Goal: Task Accomplishment & Management: Use online tool/utility

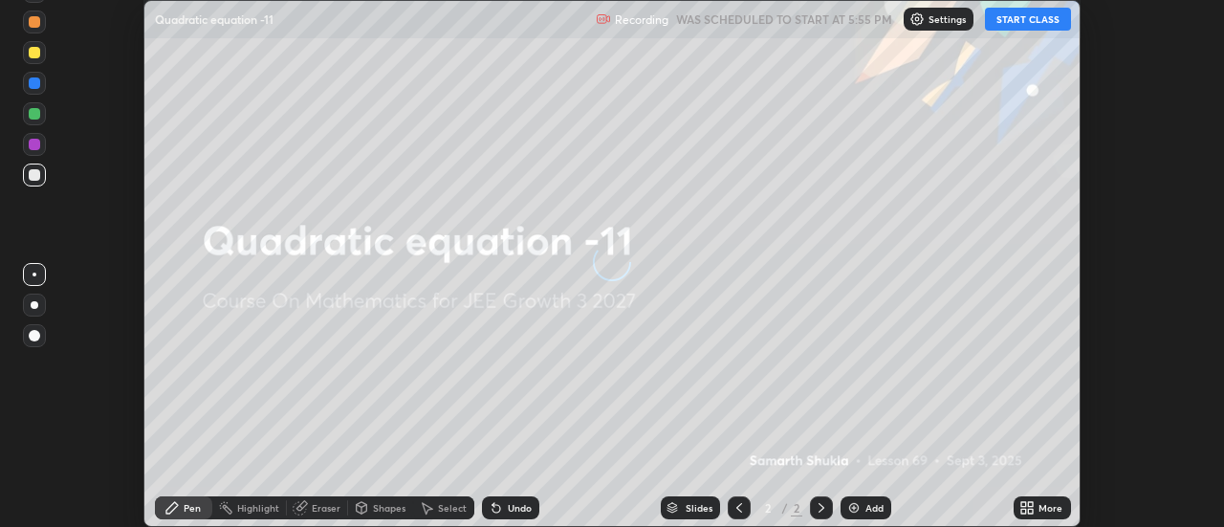
scroll to position [527, 1223]
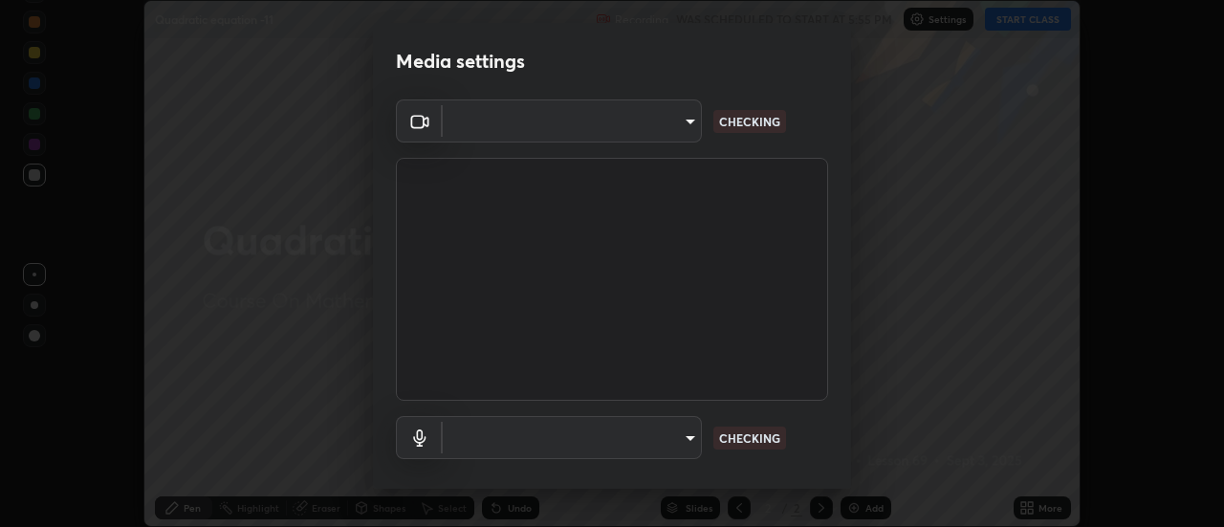
type input "1016c9670ba09e0da1ff6862f255b2c5b4dd1f04ff0e8715a66947f7e461f3c4"
type input "communications"
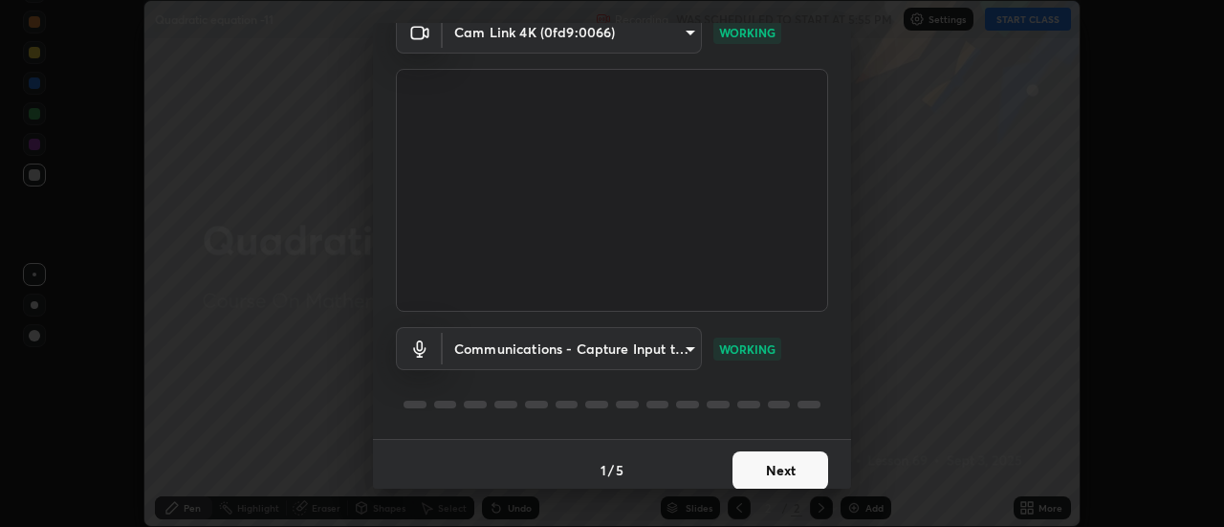
scroll to position [100, 0]
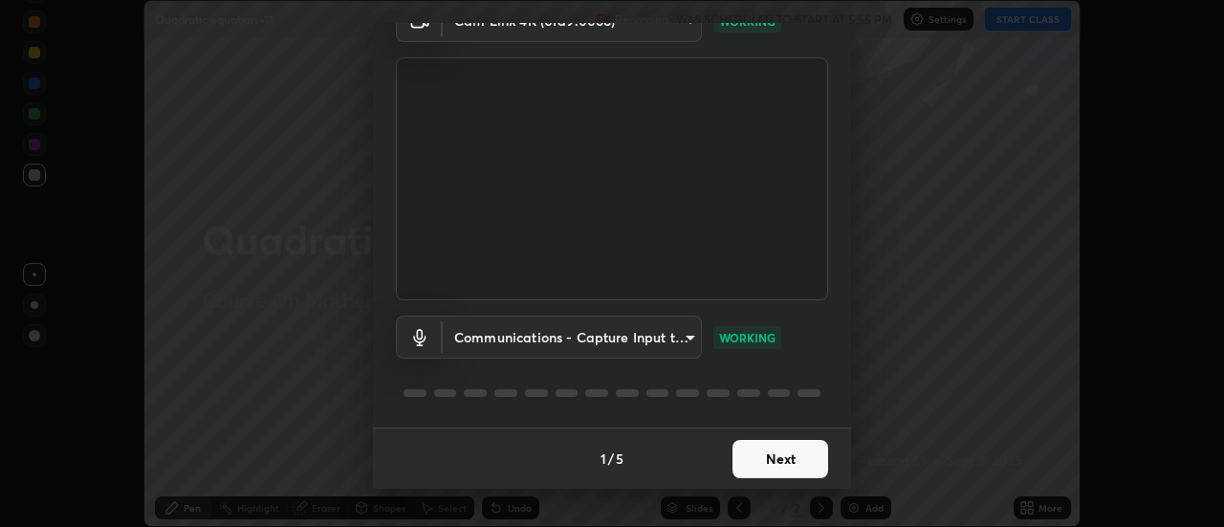
click at [751, 452] on button "Next" at bounding box center [780, 459] width 96 height 38
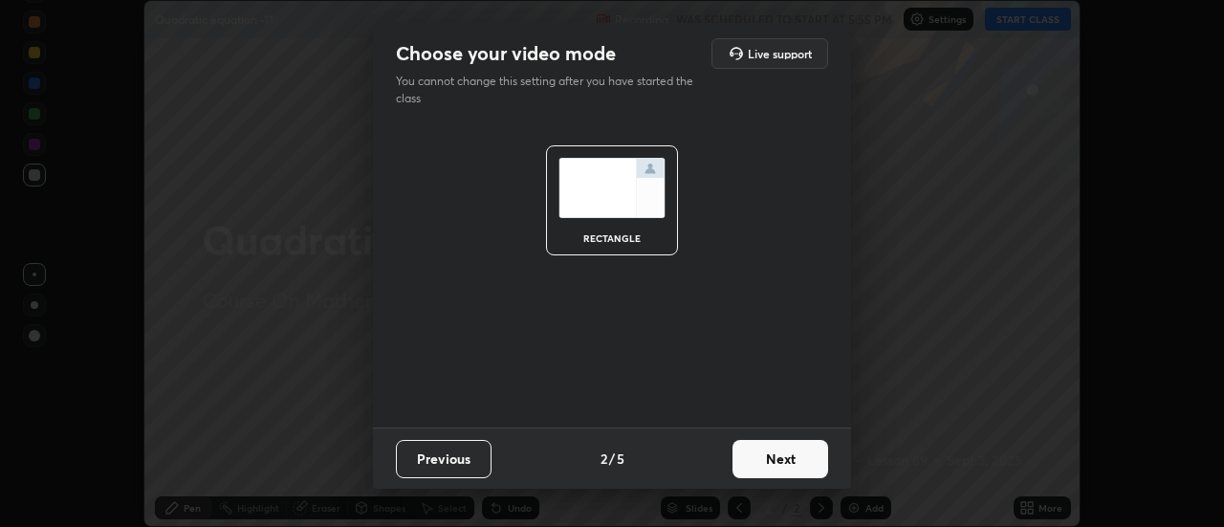
click at [768, 456] on button "Next" at bounding box center [780, 459] width 96 height 38
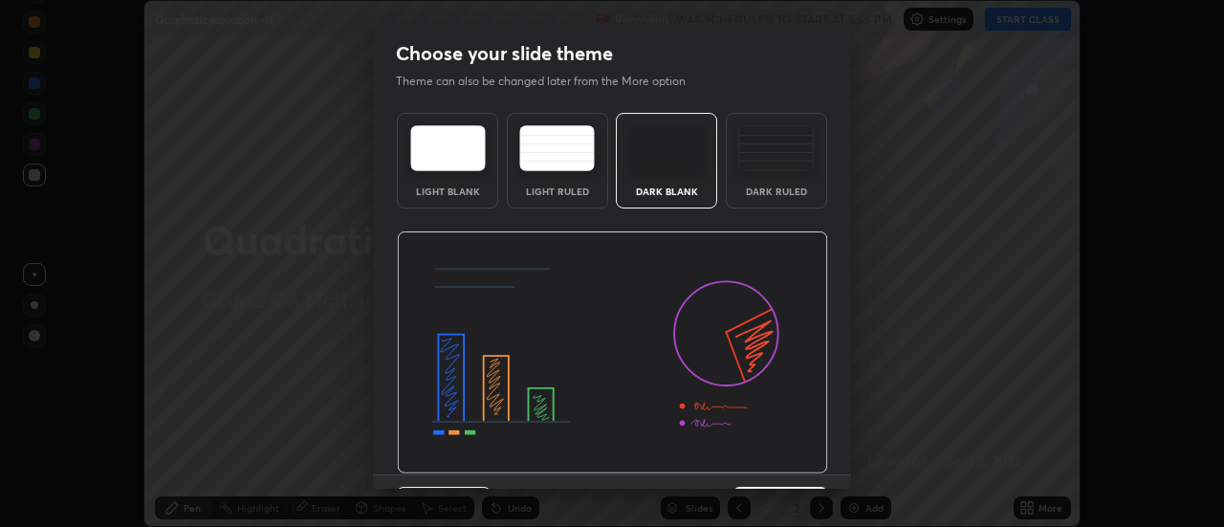
scroll to position [47, 0]
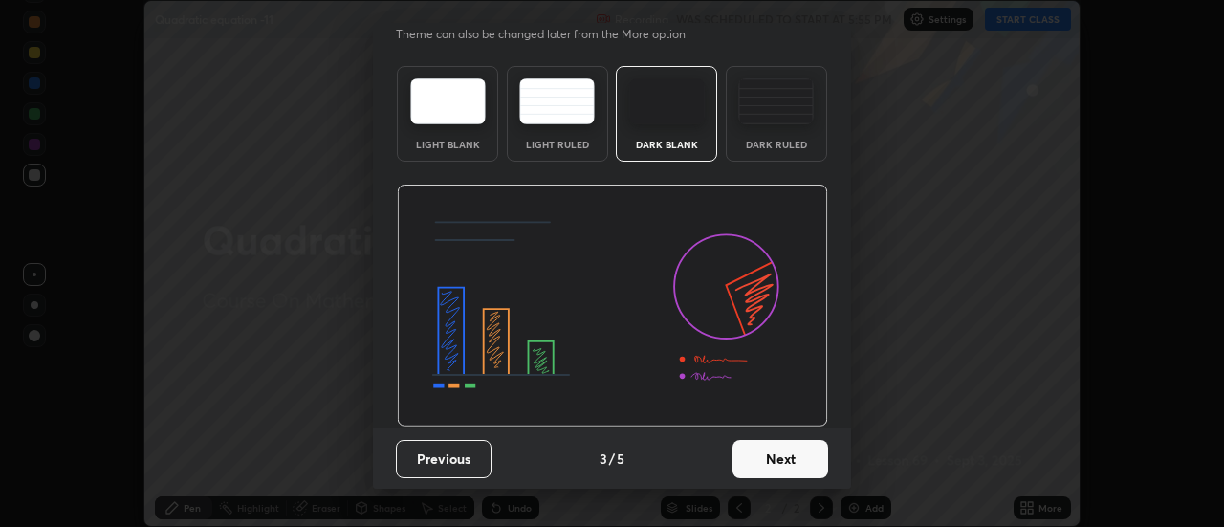
click at [759, 458] on button "Next" at bounding box center [780, 459] width 96 height 38
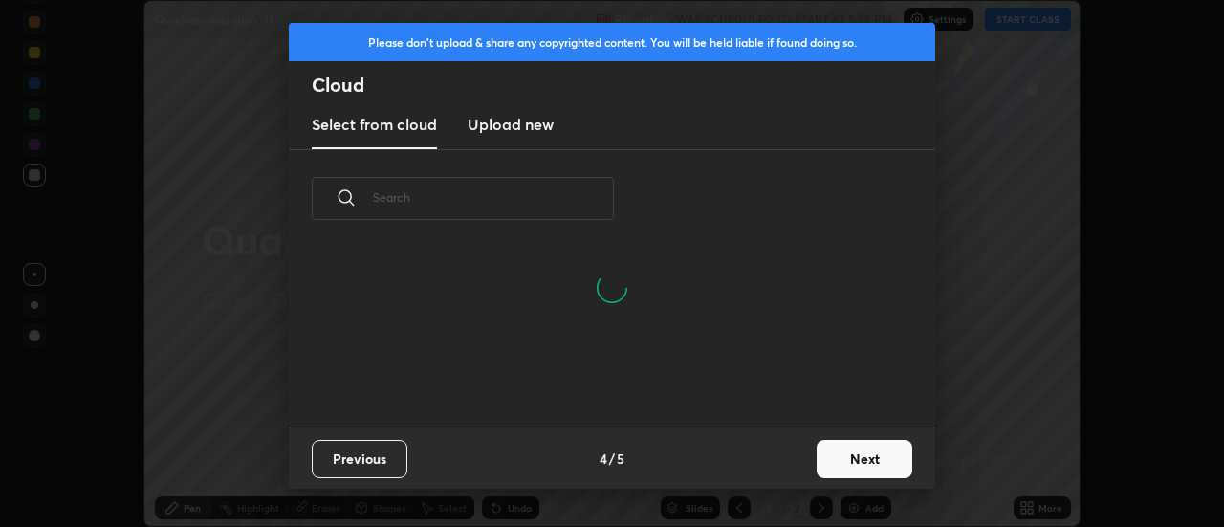
click at [823, 448] on button "Next" at bounding box center [864, 459] width 96 height 38
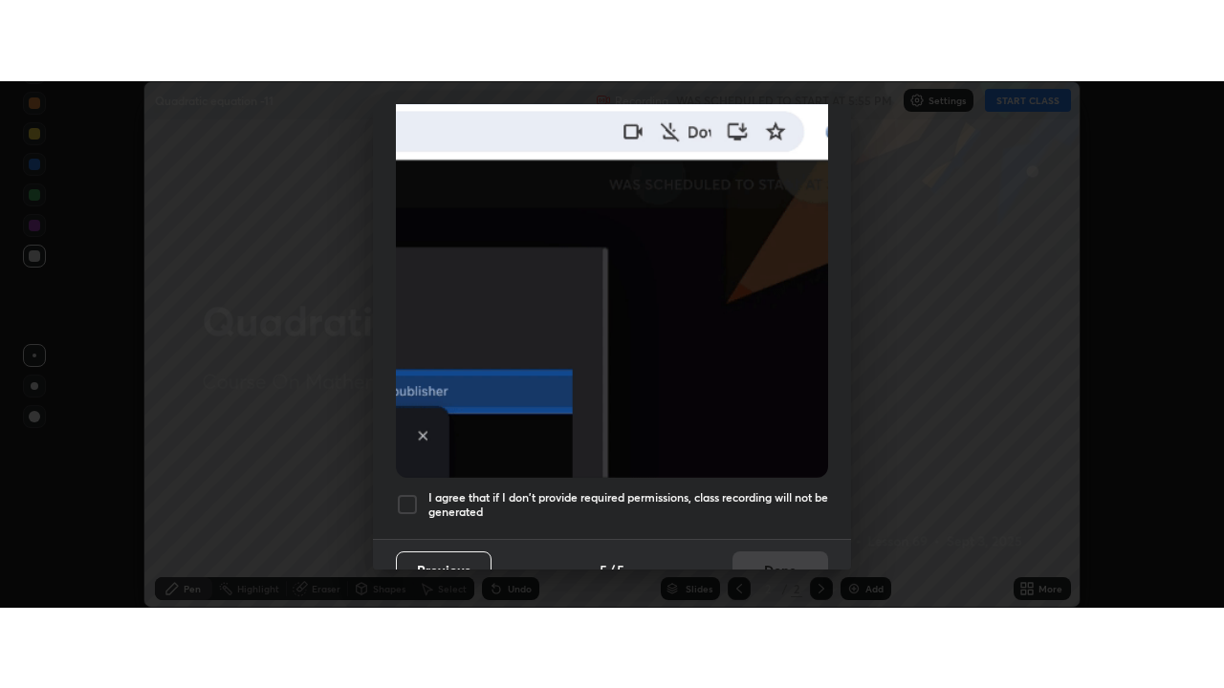
scroll to position [490, 0]
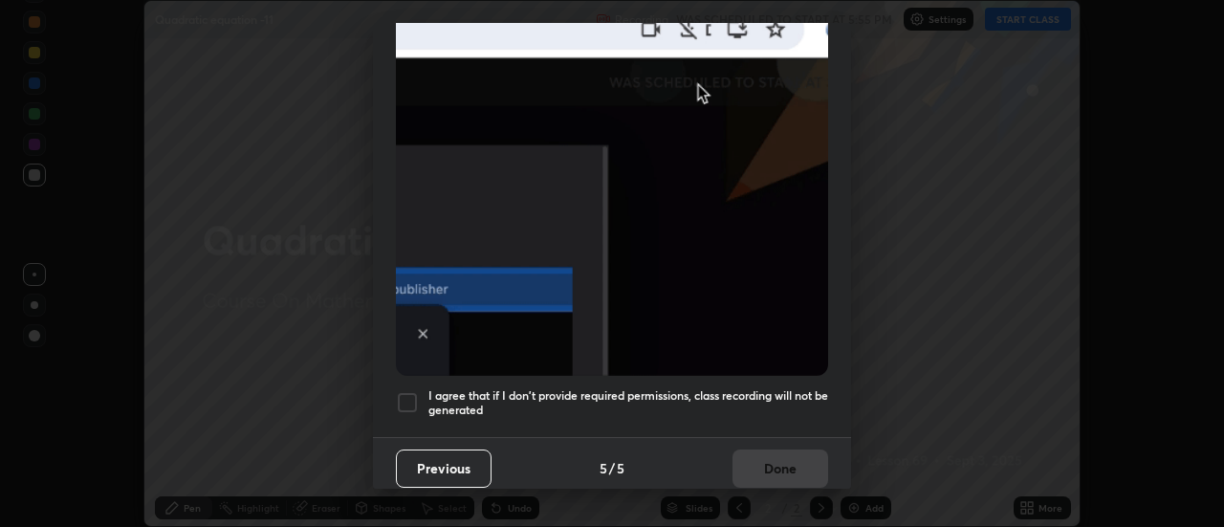
click at [607, 388] on h5 "I agree that if I don't provide required permissions, class recording will not …" at bounding box center [628, 403] width 400 height 30
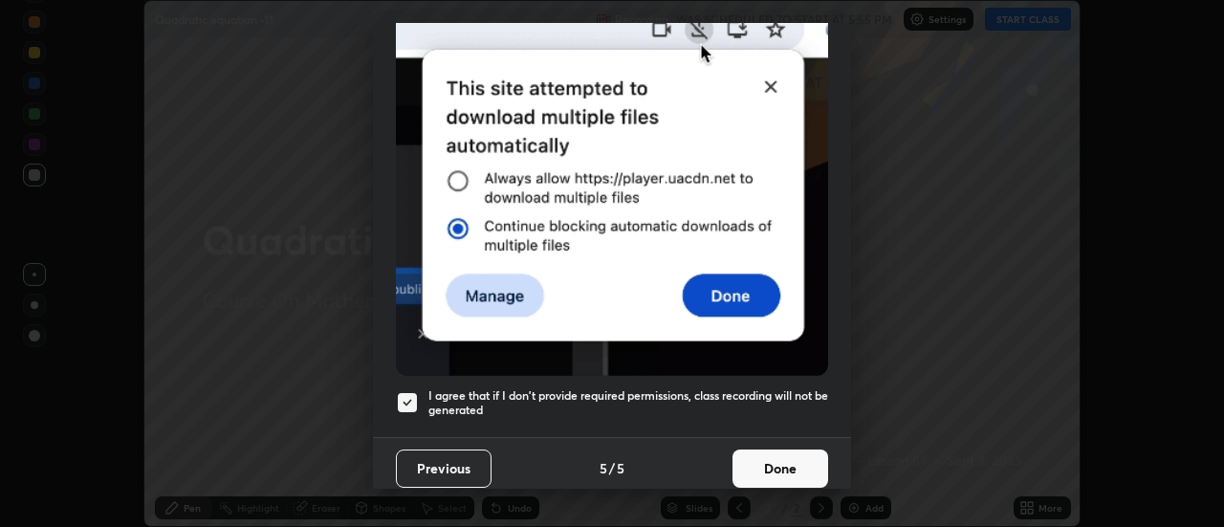
click at [762, 452] on button "Done" at bounding box center [780, 468] width 96 height 38
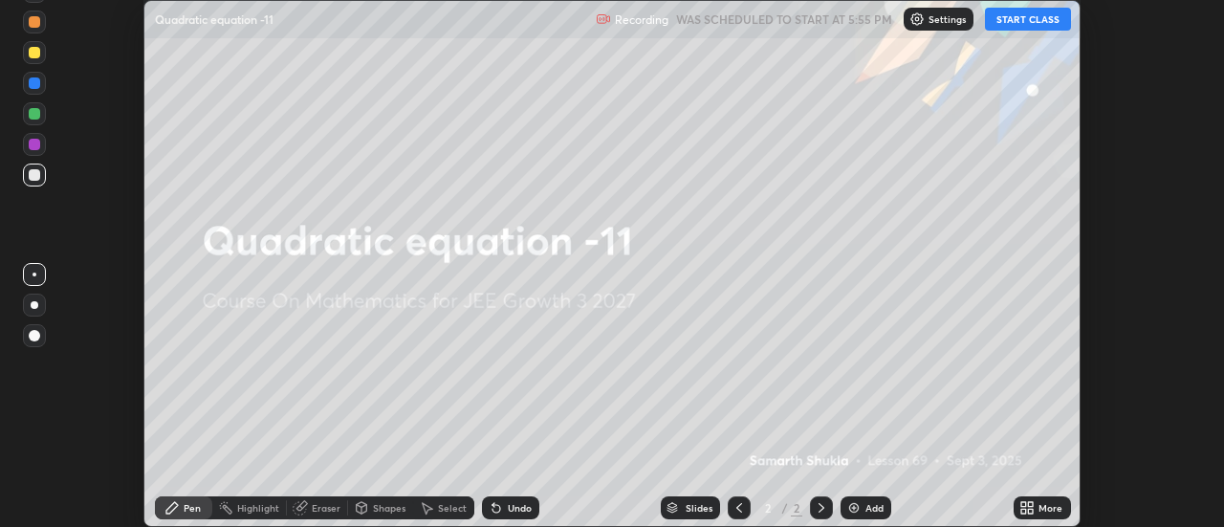
click at [1024, 504] on icon at bounding box center [1023, 504] width 5 height 5
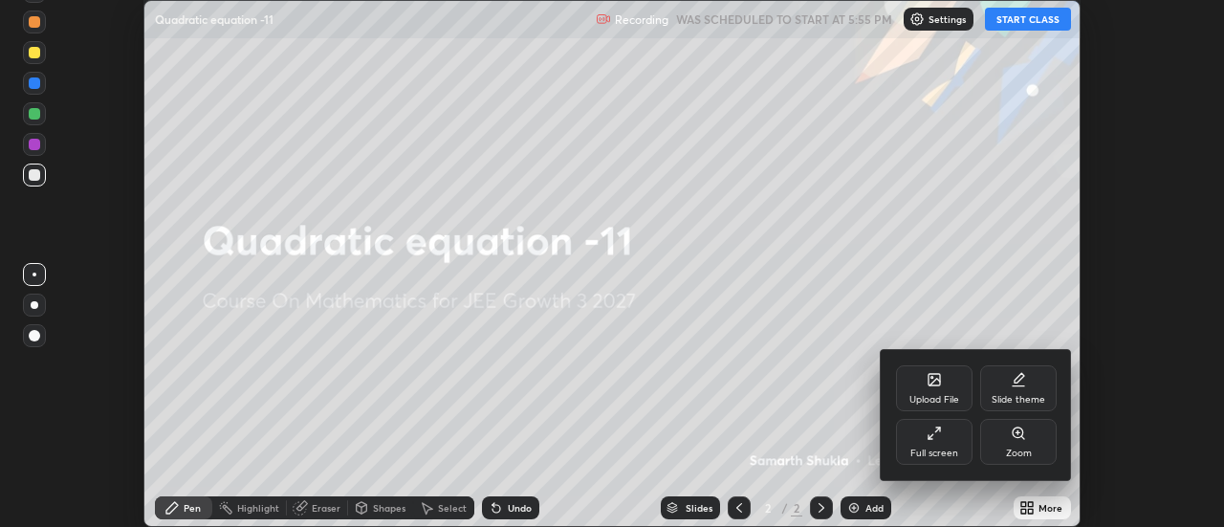
click at [928, 432] on icon at bounding box center [933, 432] width 15 height 15
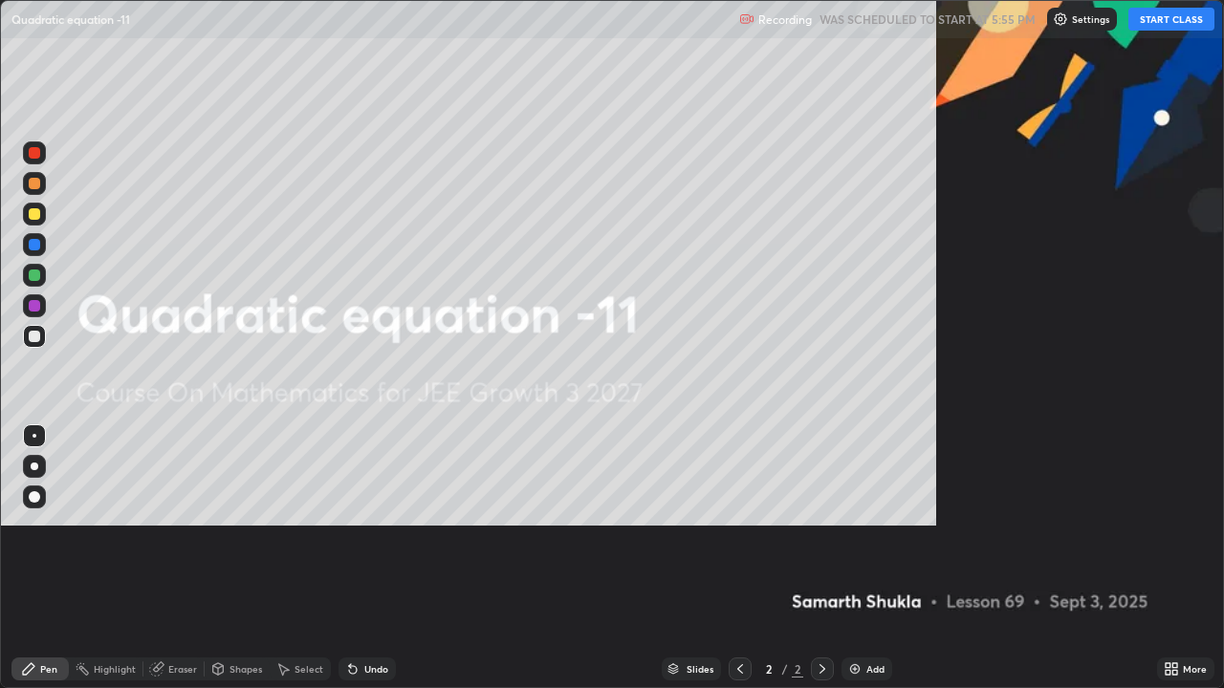
scroll to position [688, 1224]
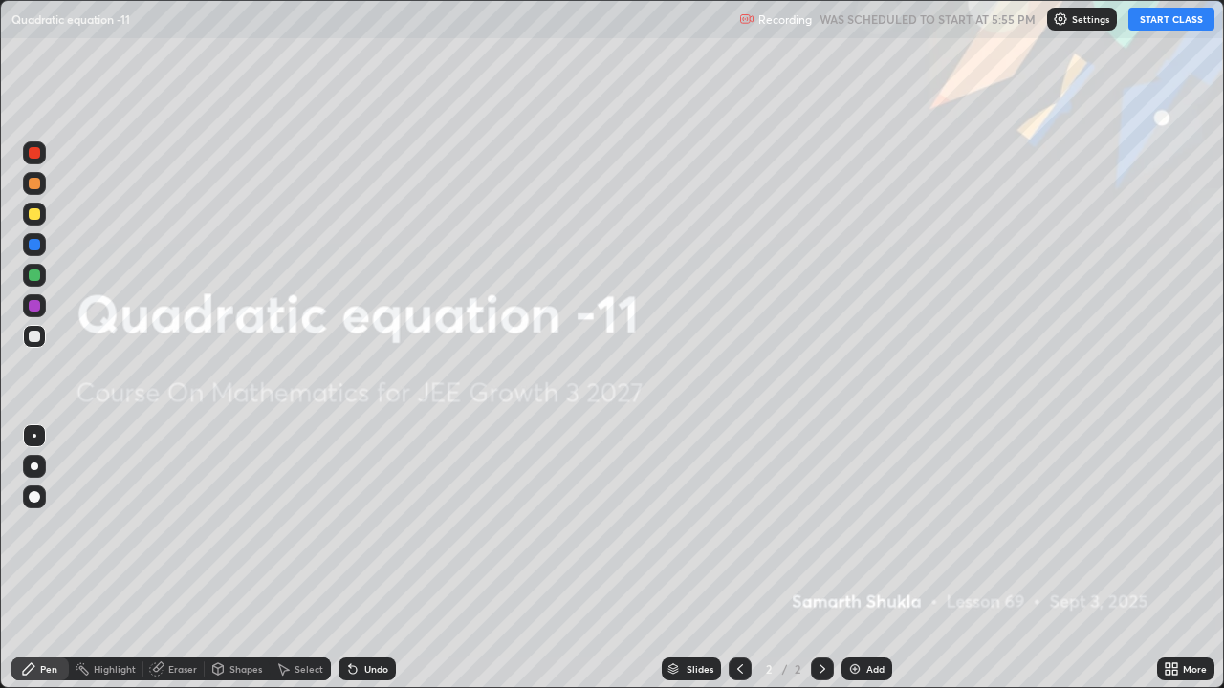
click at [1144, 23] on button "START CLASS" at bounding box center [1171, 19] width 86 height 23
click at [852, 526] on img at bounding box center [854, 669] width 15 height 15
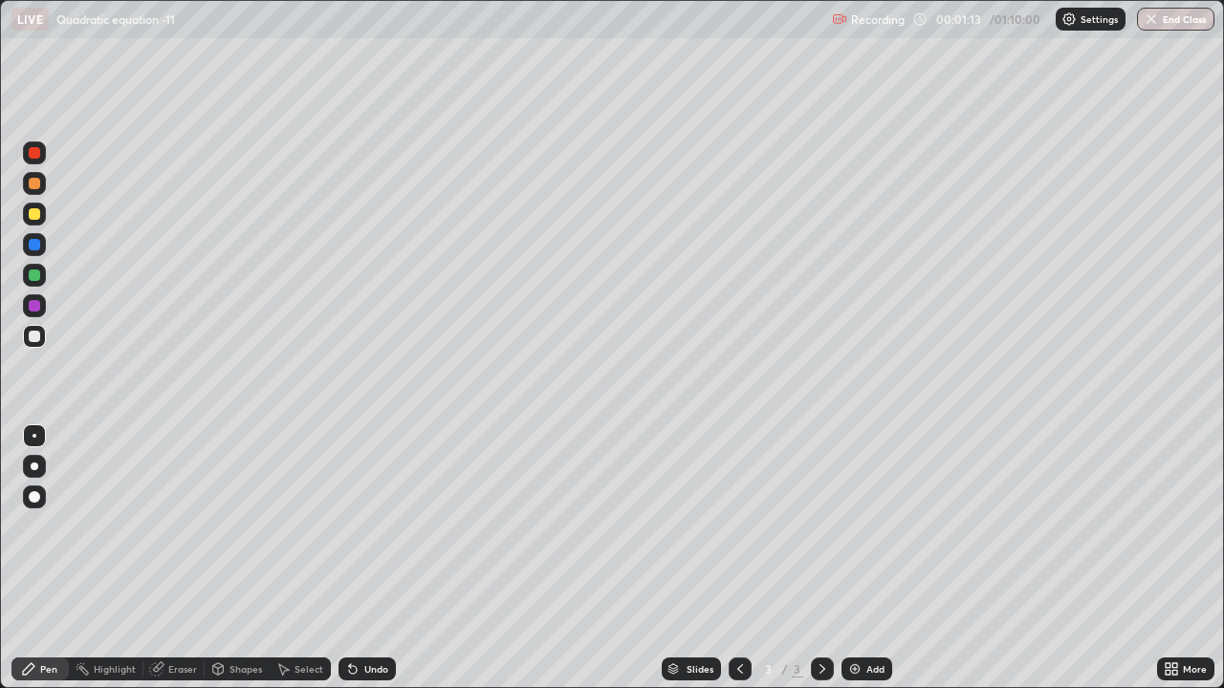
click at [185, 526] on div "Eraser" at bounding box center [173, 669] width 61 height 23
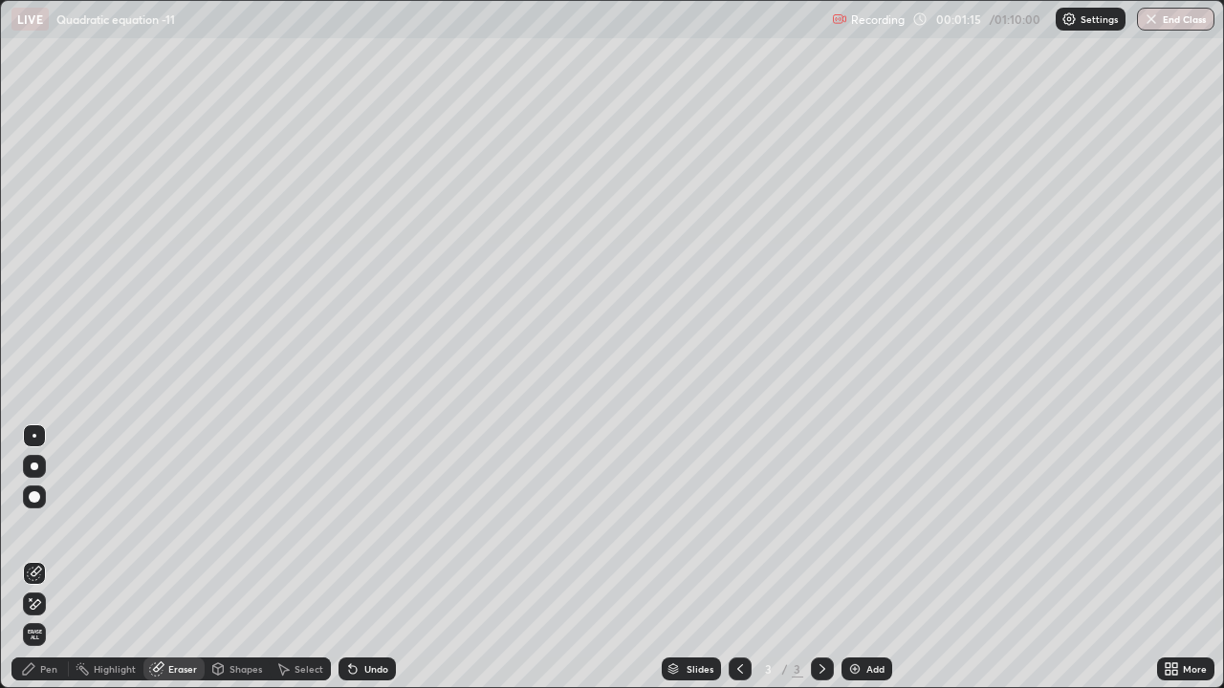
click at [49, 526] on div "Pen" at bounding box center [48, 669] width 17 height 10
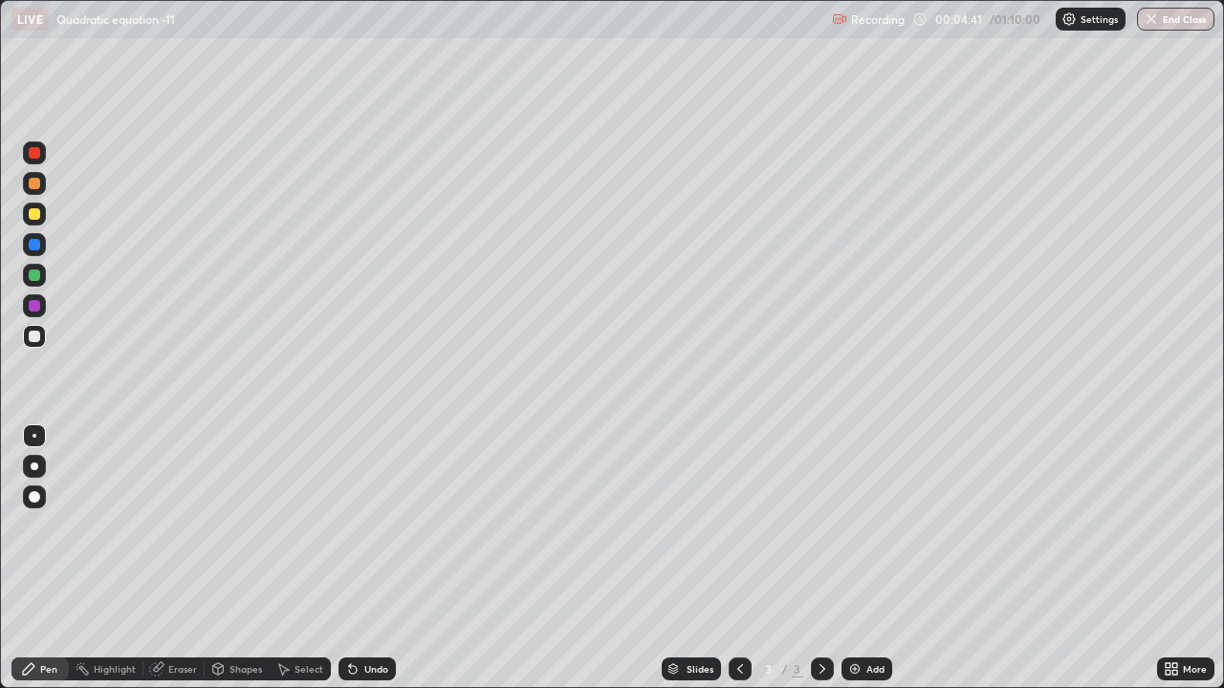
click at [375, 526] on div "Undo" at bounding box center [366, 669] width 57 height 23
click at [378, 526] on div "Undo" at bounding box center [366, 669] width 57 height 23
click at [382, 526] on div "Undo" at bounding box center [366, 669] width 57 height 23
click at [381, 526] on div "Undo" at bounding box center [376, 669] width 24 height 10
click at [310, 526] on div "Select" at bounding box center [308, 669] width 29 height 10
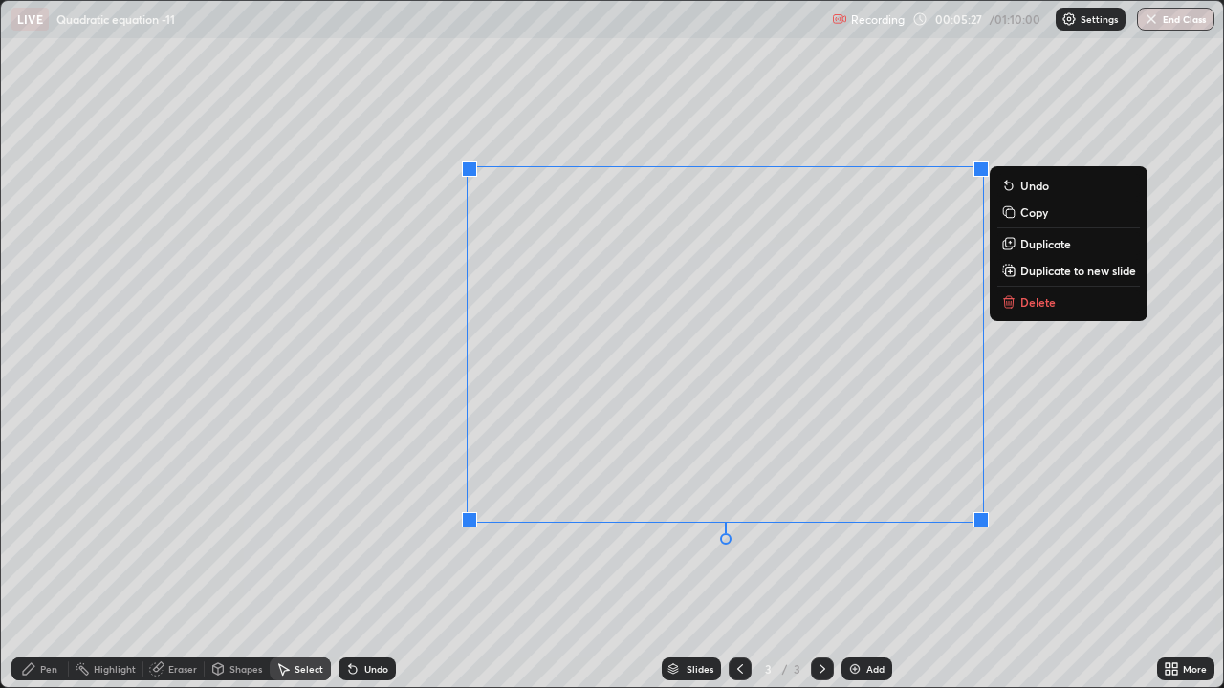
click at [379, 526] on div "Undo" at bounding box center [376, 669] width 24 height 10
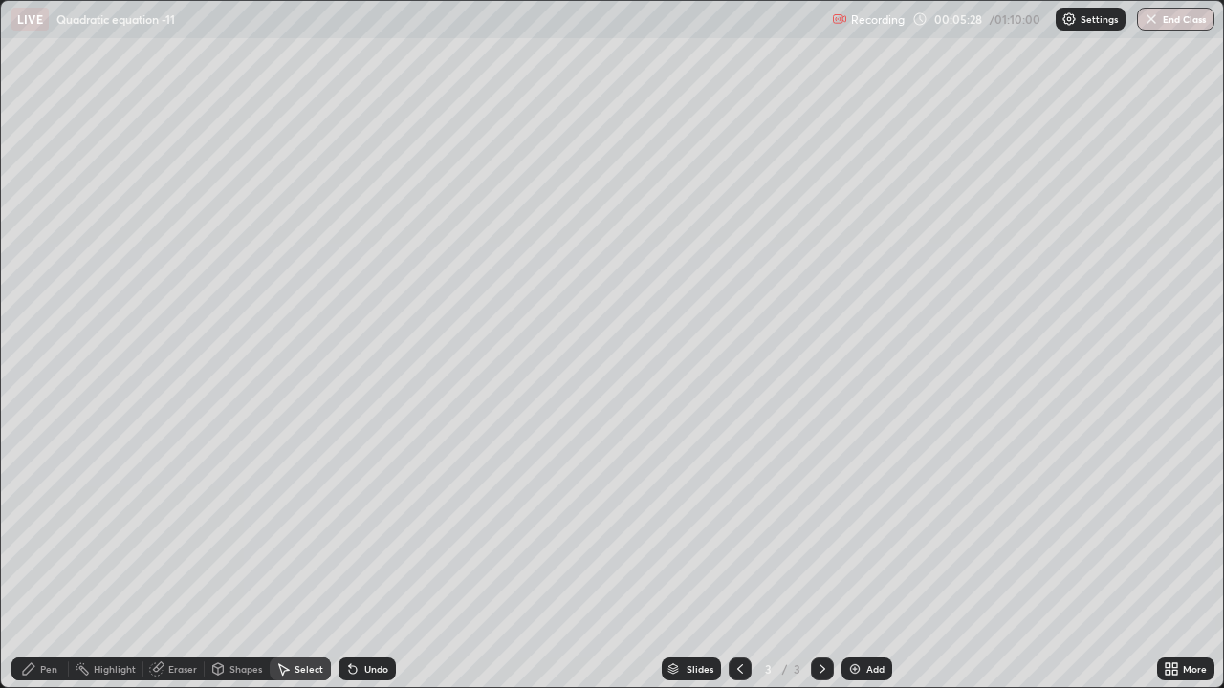
click at [199, 526] on div "Eraser" at bounding box center [173, 669] width 61 height 23
click at [298, 526] on div "Select" at bounding box center [300, 669] width 61 height 23
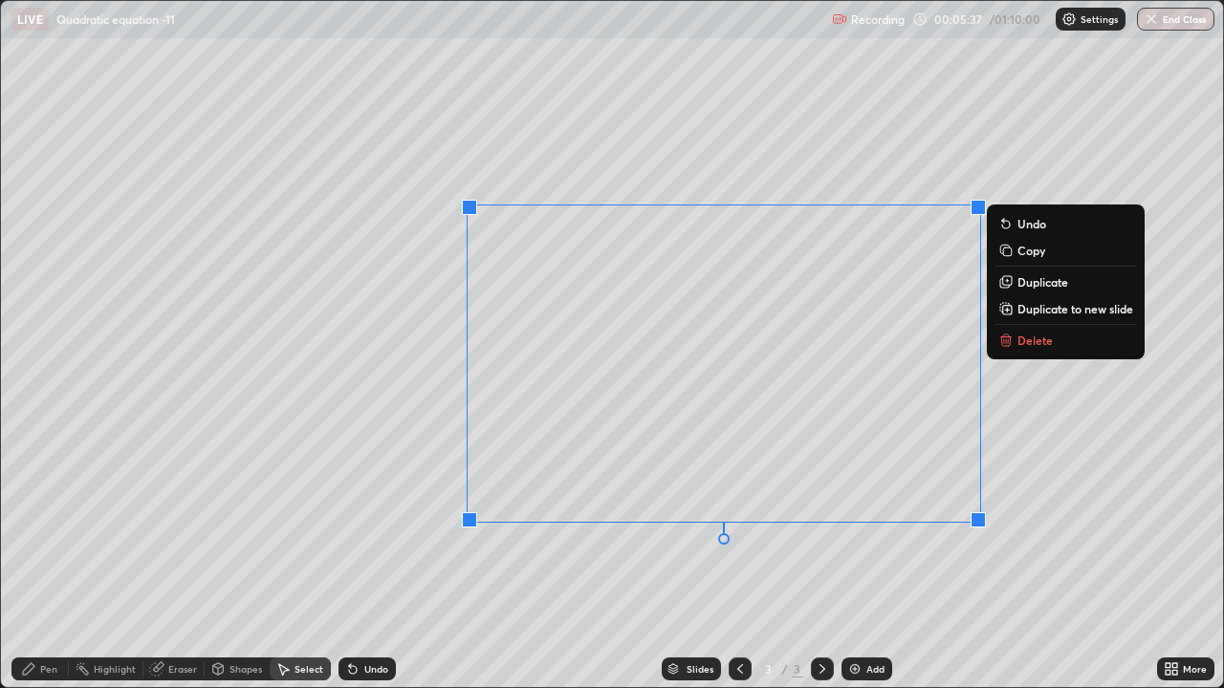
click at [1021, 348] on button "Delete" at bounding box center [1065, 340] width 142 height 23
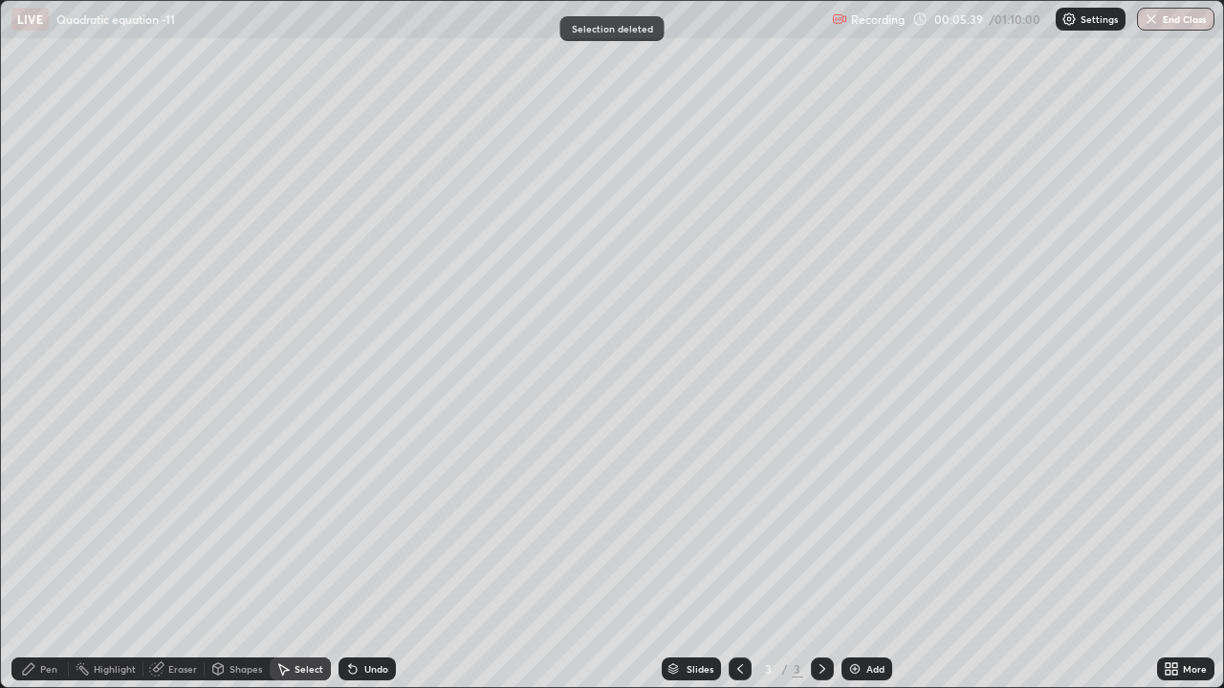
click at [57, 526] on div "Pen" at bounding box center [39, 669] width 57 height 23
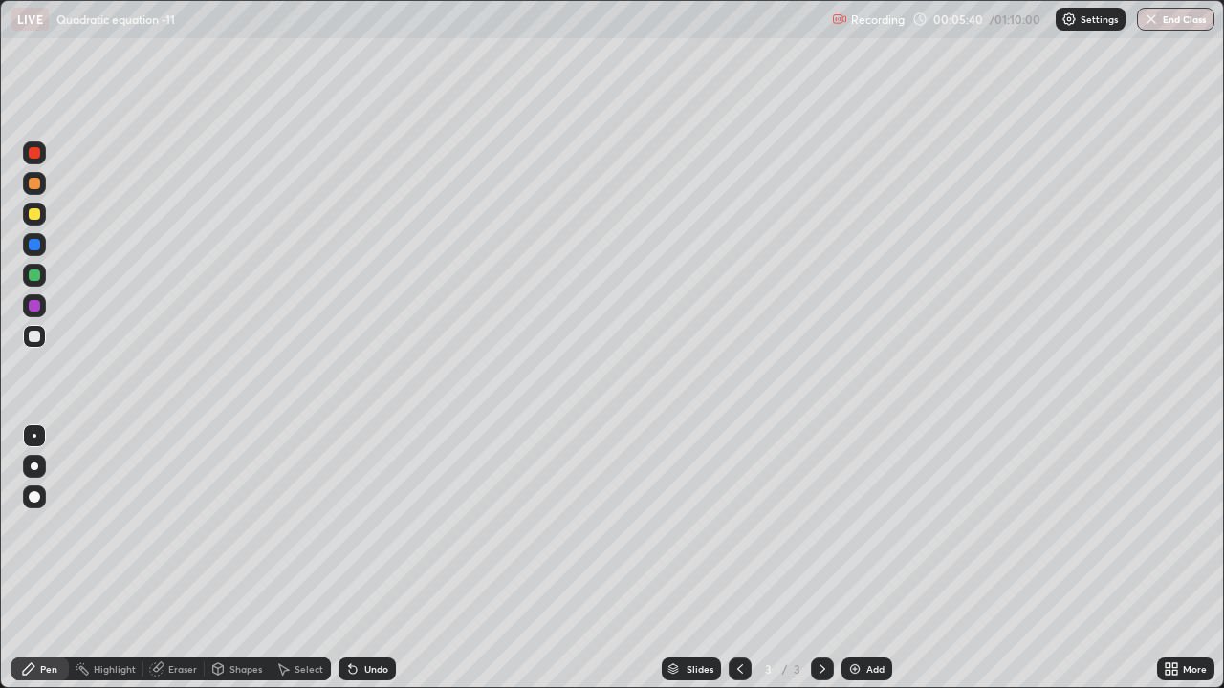
click at [37, 218] on div at bounding box center [34, 213] width 11 height 11
click at [375, 526] on div "Undo" at bounding box center [376, 669] width 24 height 10
click at [386, 526] on div "Undo" at bounding box center [366, 669] width 57 height 23
click at [387, 526] on div "Undo" at bounding box center [366, 669] width 57 height 23
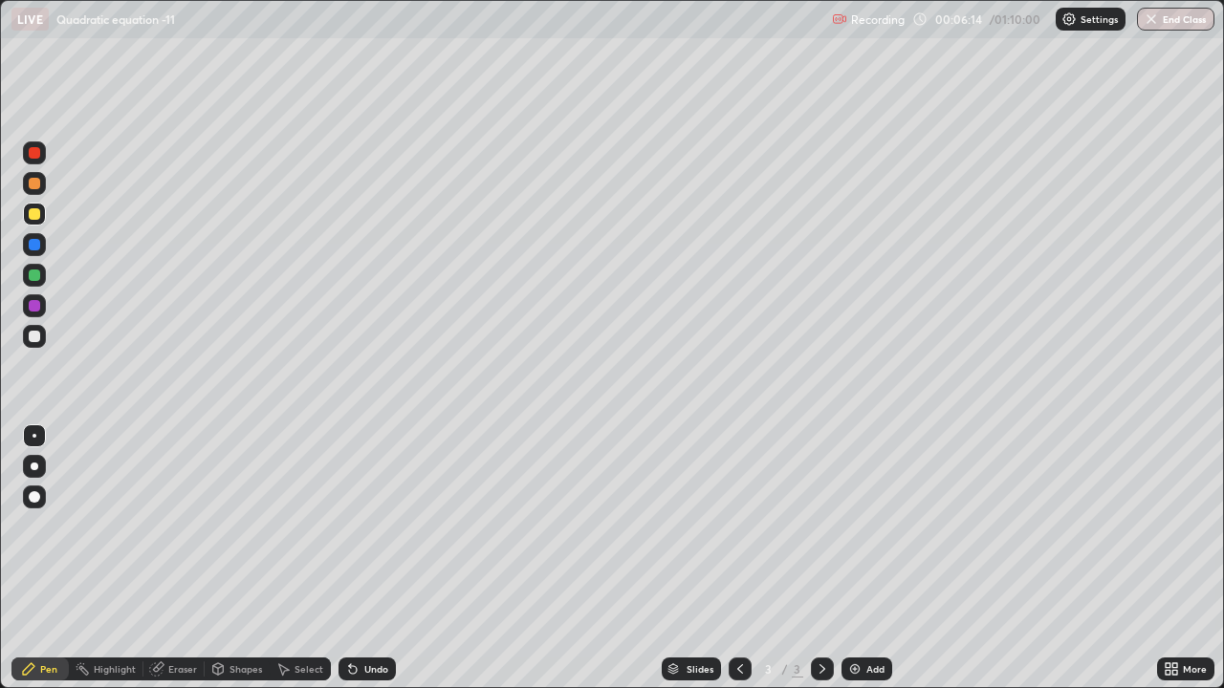
click at [389, 526] on div "Undo" at bounding box center [366, 669] width 57 height 23
click at [390, 526] on div "Undo" at bounding box center [366, 669] width 57 height 23
click at [389, 526] on div "Undo" at bounding box center [366, 669] width 57 height 23
click at [390, 526] on div "Undo" at bounding box center [366, 669] width 57 height 23
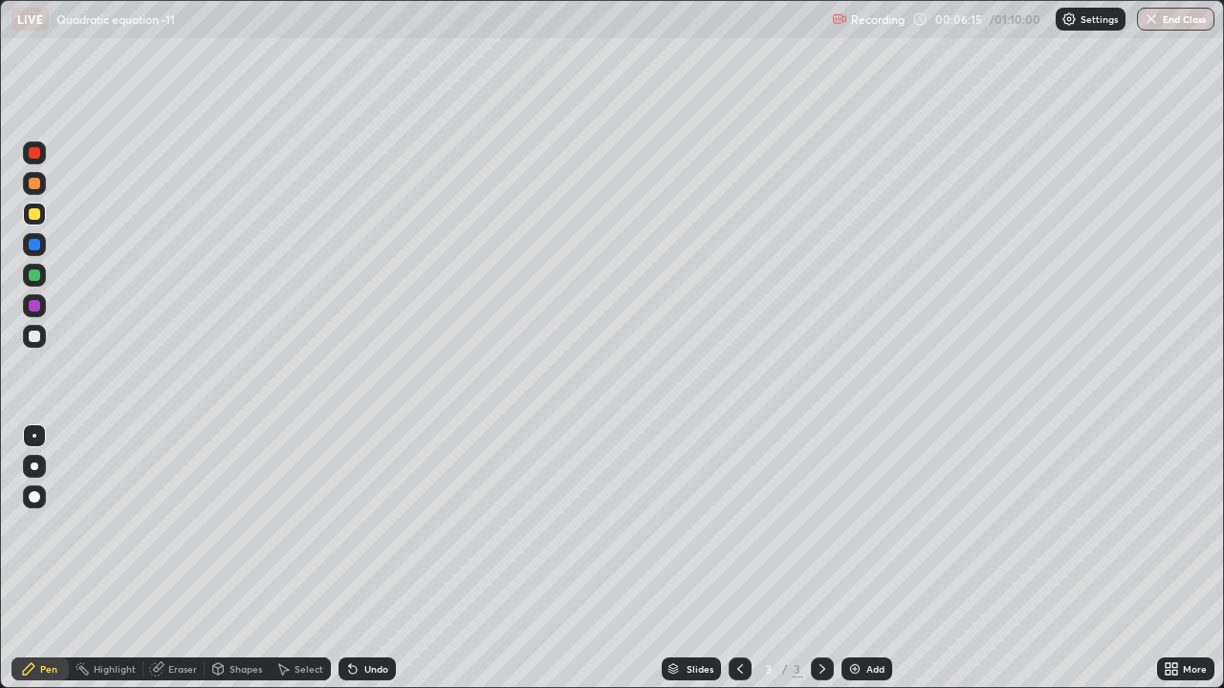
click at [390, 526] on div "Undo" at bounding box center [366, 669] width 57 height 23
click at [370, 526] on div "Undo" at bounding box center [376, 669] width 24 height 10
click at [358, 526] on div "Undo" at bounding box center [366, 669] width 57 height 23
click at [372, 526] on div "Undo" at bounding box center [366, 669] width 57 height 23
click at [384, 526] on div "Undo" at bounding box center [366, 669] width 57 height 23
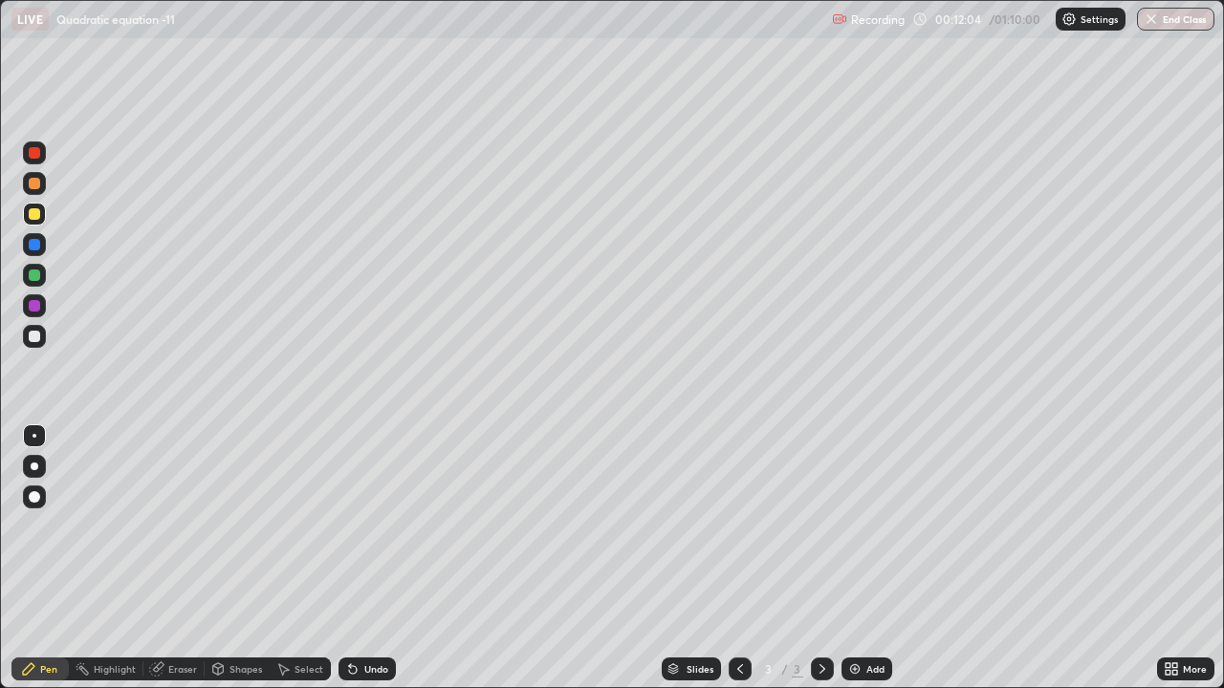
click at [175, 526] on div "Eraser" at bounding box center [173, 669] width 61 height 23
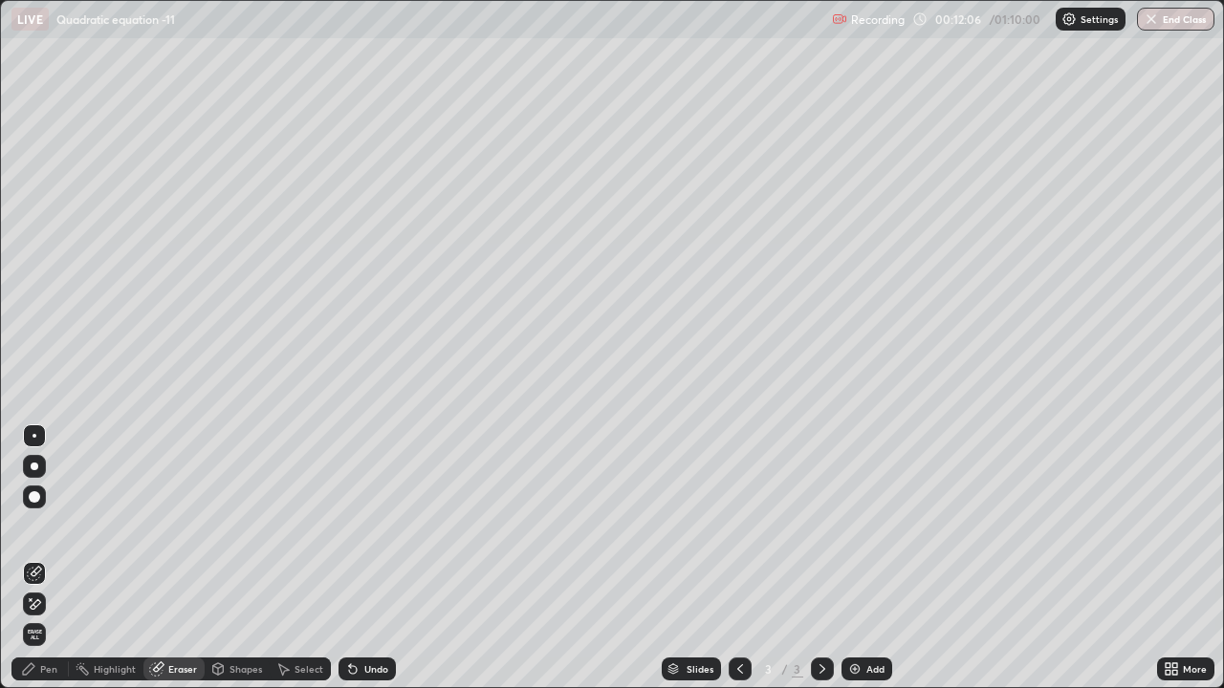
click at [813, 526] on div at bounding box center [822, 669] width 23 height 38
click at [51, 526] on div "Pen" at bounding box center [39, 669] width 57 height 23
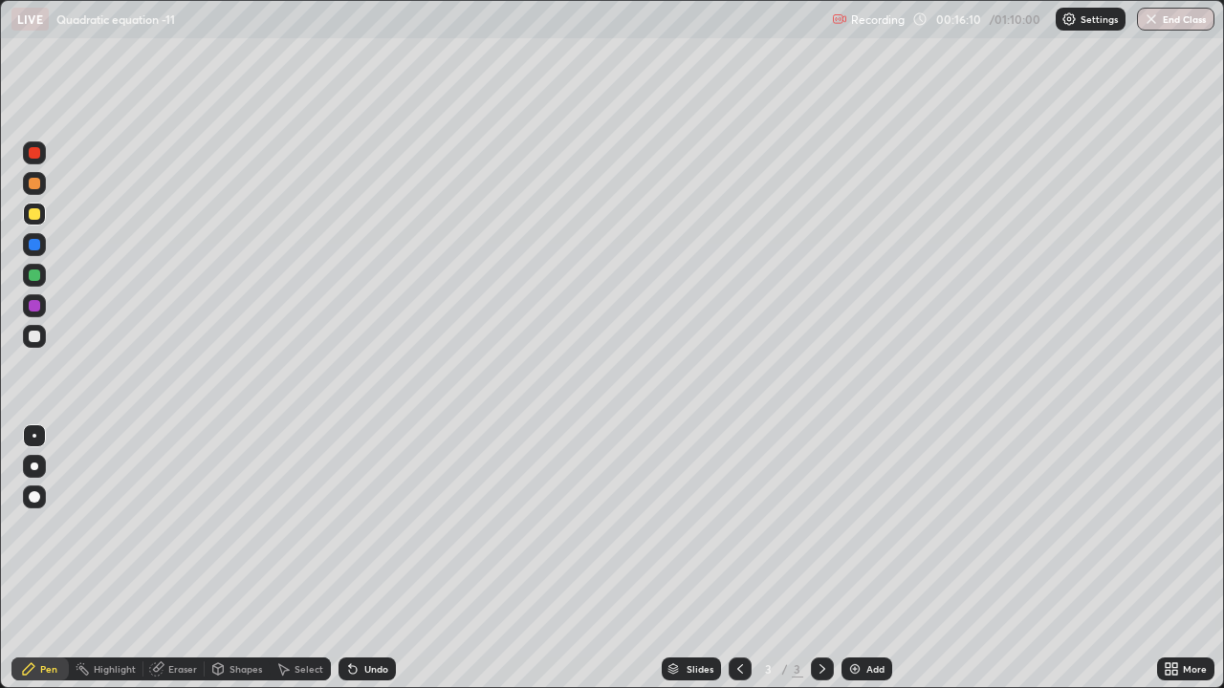
click at [861, 526] on div "Add" at bounding box center [866, 669] width 51 height 23
click at [176, 526] on div "Eraser" at bounding box center [182, 669] width 29 height 10
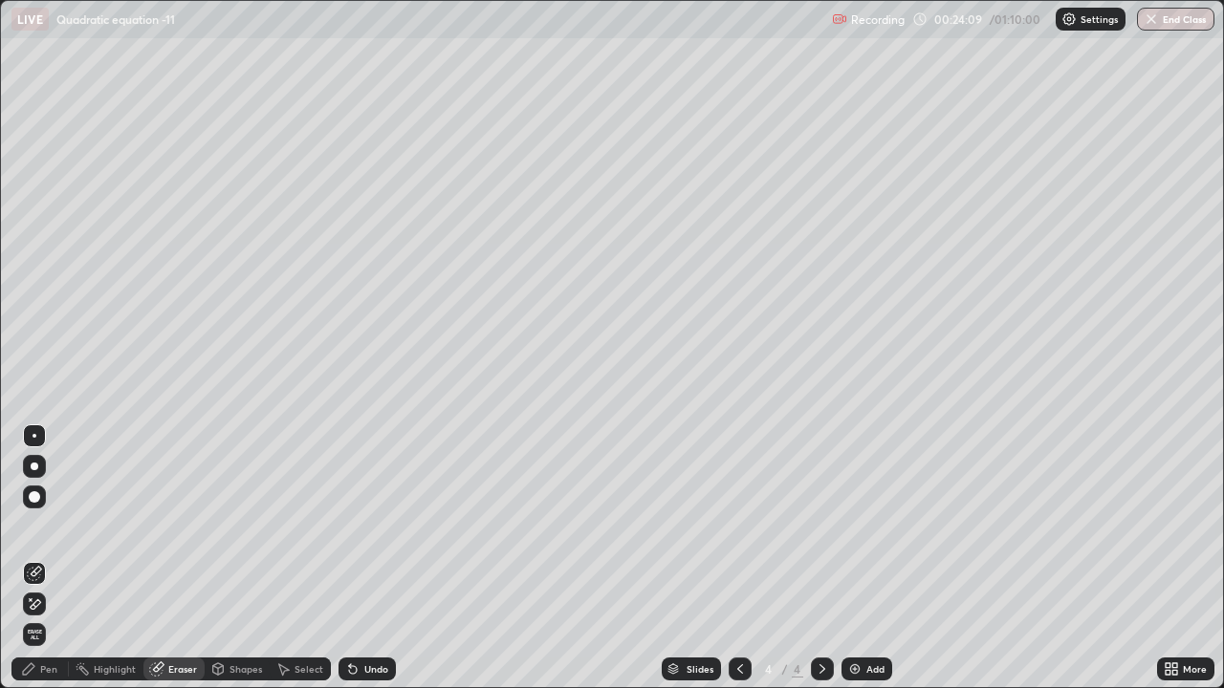
click at [53, 526] on div "Pen" at bounding box center [48, 669] width 17 height 10
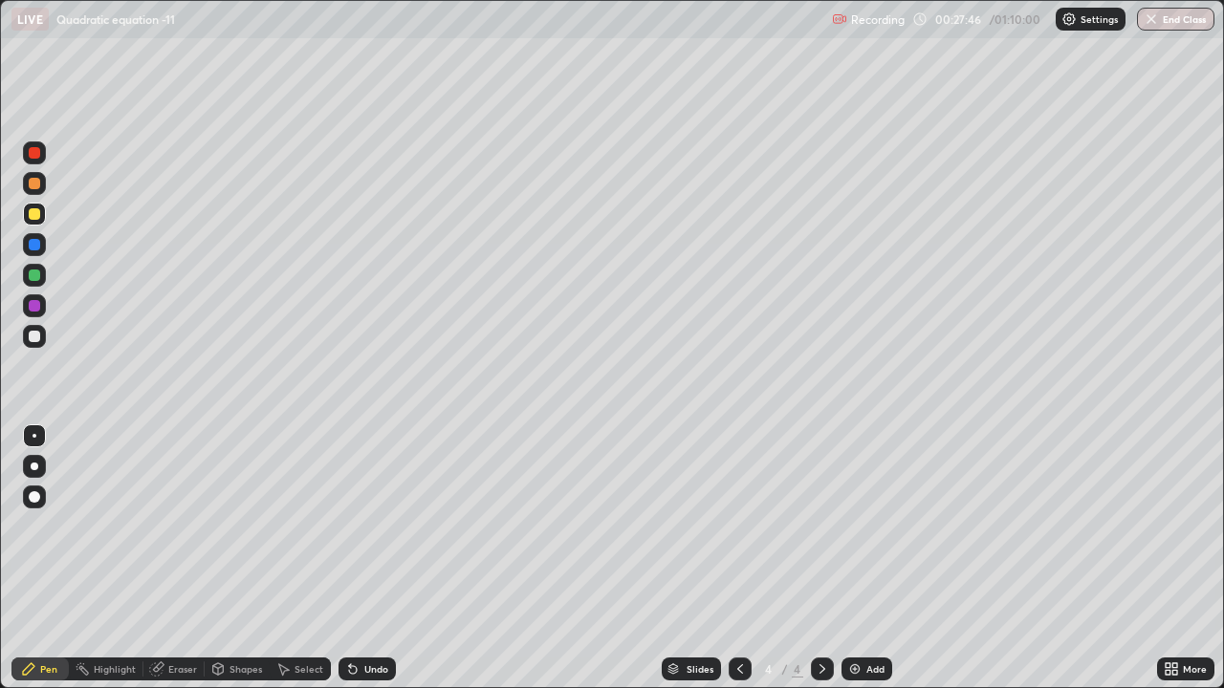
click at [889, 526] on div "Add" at bounding box center [866, 669] width 51 height 23
click at [371, 526] on div "Undo" at bounding box center [376, 669] width 24 height 10
click at [384, 526] on div "Undo" at bounding box center [376, 669] width 24 height 10
click at [380, 526] on div "Undo" at bounding box center [376, 669] width 24 height 10
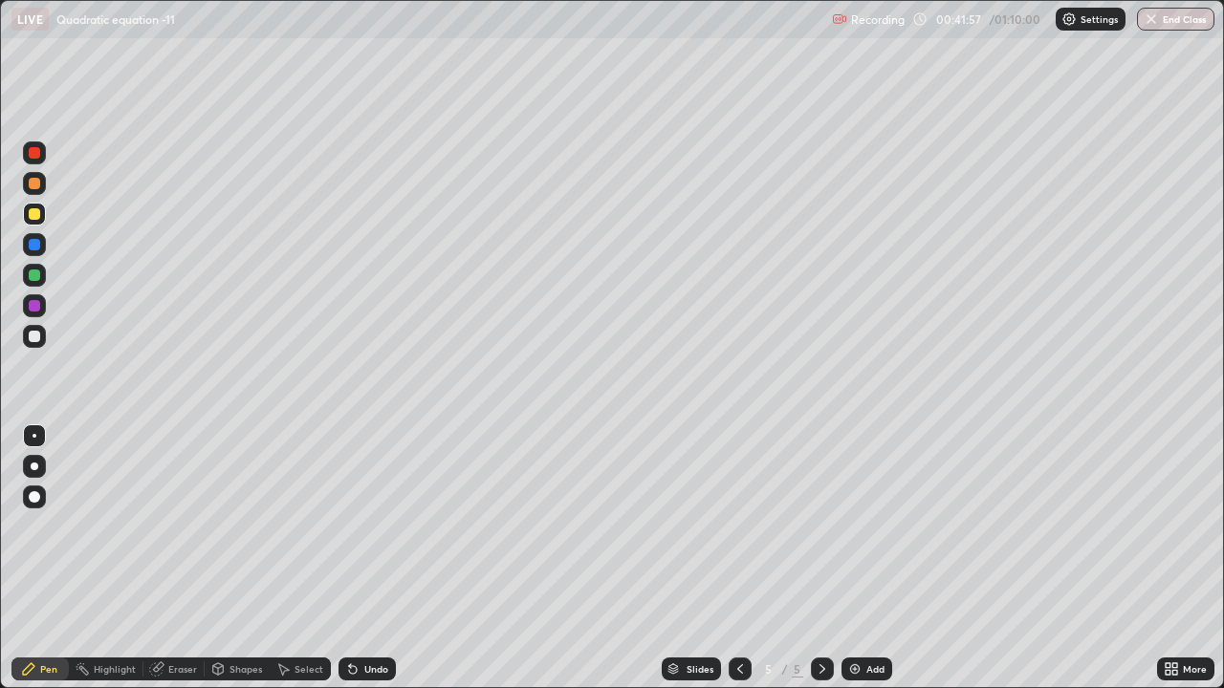
click at [870, 526] on div "Add" at bounding box center [875, 669] width 18 height 10
click at [746, 526] on div at bounding box center [739, 669] width 23 height 23
click at [878, 526] on div "Add" at bounding box center [875, 669] width 18 height 10
click at [867, 526] on div "Add" at bounding box center [875, 669] width 18 height 10
click at [747, 526] on div at bounding box center [739, 669] width 23 height 23
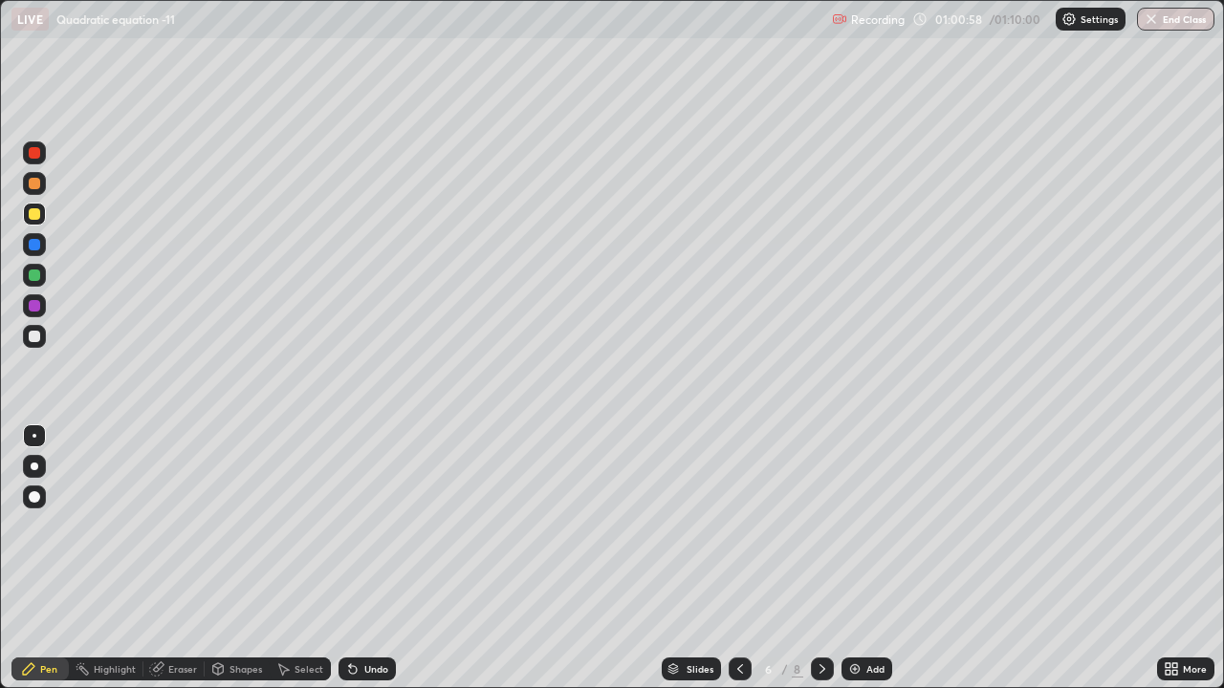
click at [869, 526] on div "Add" at bounding box center [875, 669] width 18 height 10
click at [364, 526] on div "Undo" at bounding box center [376, 669] width 24 height 10
click at [372, 526] on div "Undo" at bounding box center [366, 669] width 57 height 23
click at [377, 526] on div "Undo" at bounding box center [366, 669] width 57 height 23
click at [379, 526] on div "Undo" at bounding box center [366, 669] width 57 height 23
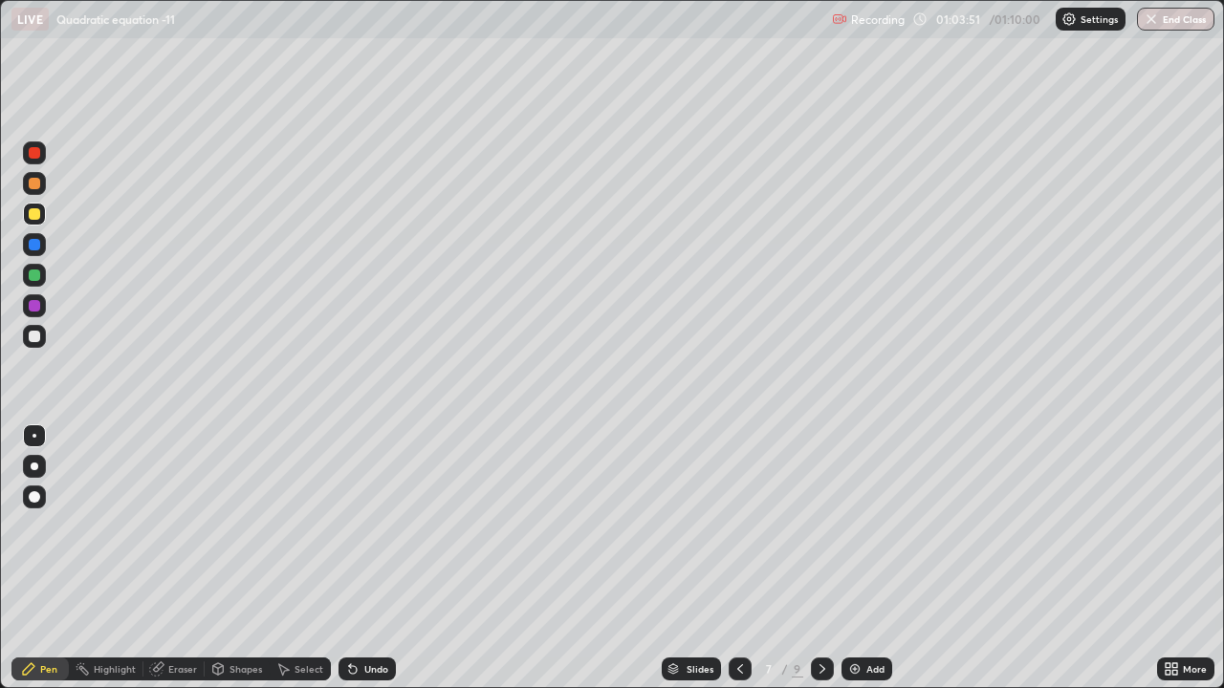
click at [380, 526] on div "Undo" at bounding box center [366, 669] width 57 height 23
click at [377, 526] on div "Undo" at bounding box center [366, 669] width 57 height 23
click at [376, 526] on div "Undo" at bounding box center [366, 669] width 57 height 23
click at [1162, 22] on button "End Class" at bounding box center [1177, 19] width 76 height 23
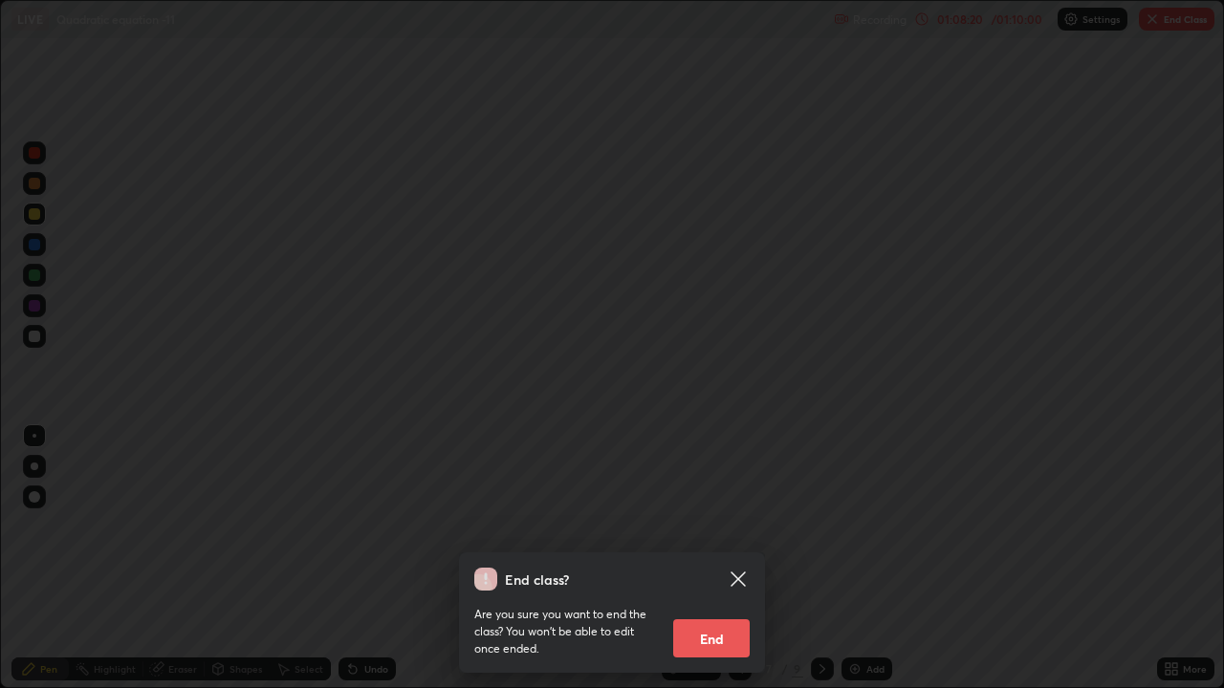
click at [726, 526] on button "End" at bounding box center [711, 638] width 76 height 38
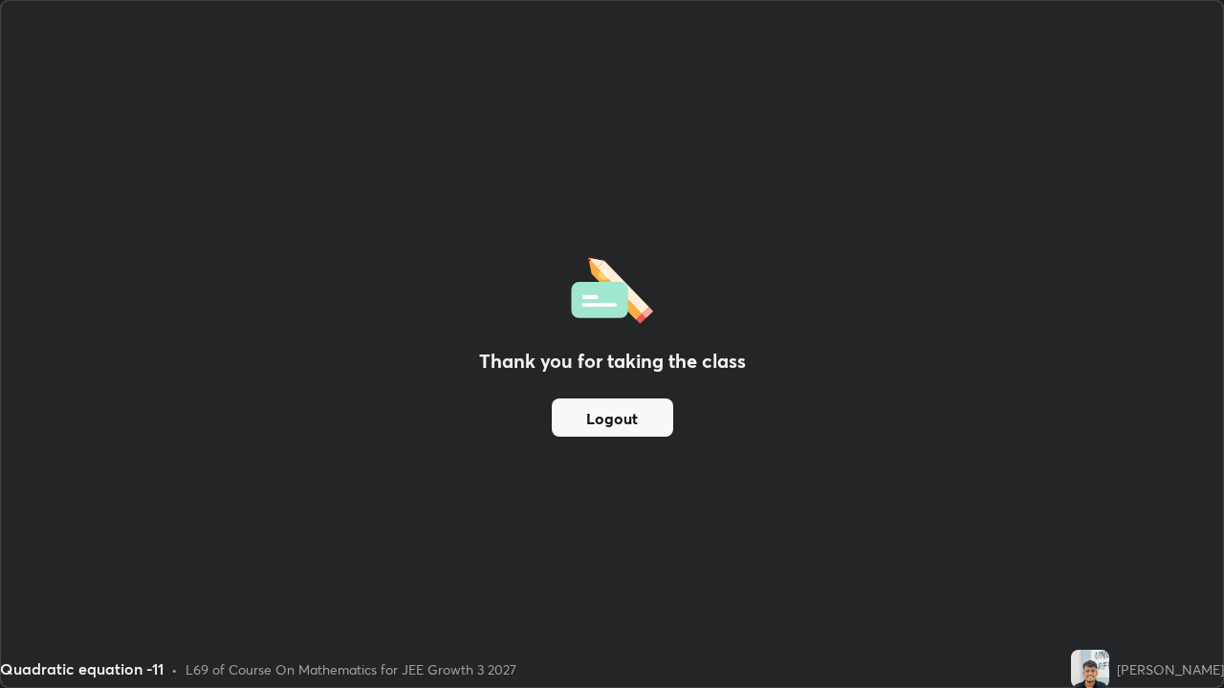
click at [707, 526] on div "Thank you for taking the class Logout" at bounding box center [612, 344] width 1222 height 686
click at [602, 424] on button "Logout" at bounding box center [612, 418] width 121 height 38
